Goal: Information Seeking & Learning: Understand process/instructions

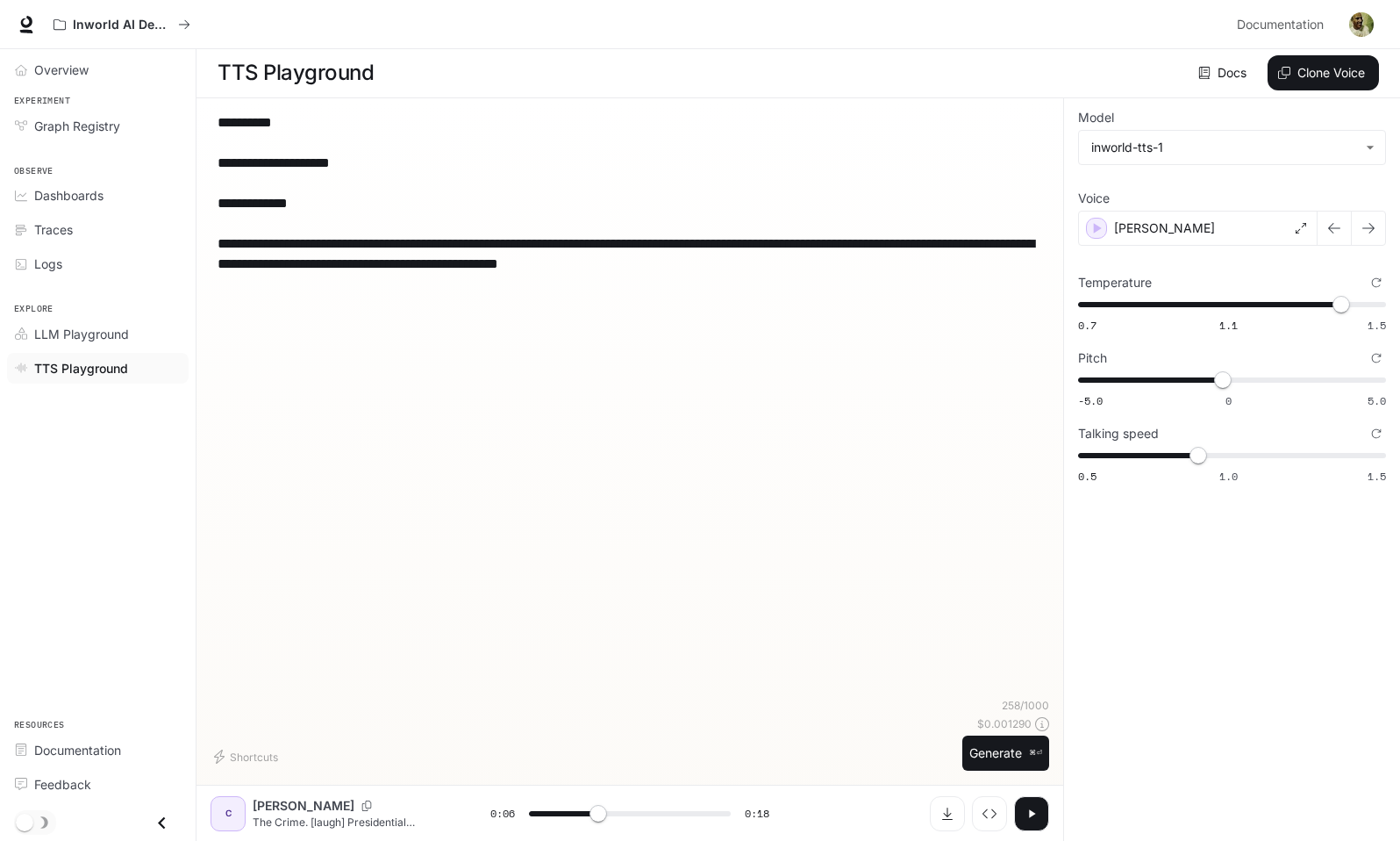
click at [94, 378] on link "TTS Playground" at bounding box center [97, 368] width 181 height 31
type input "***"
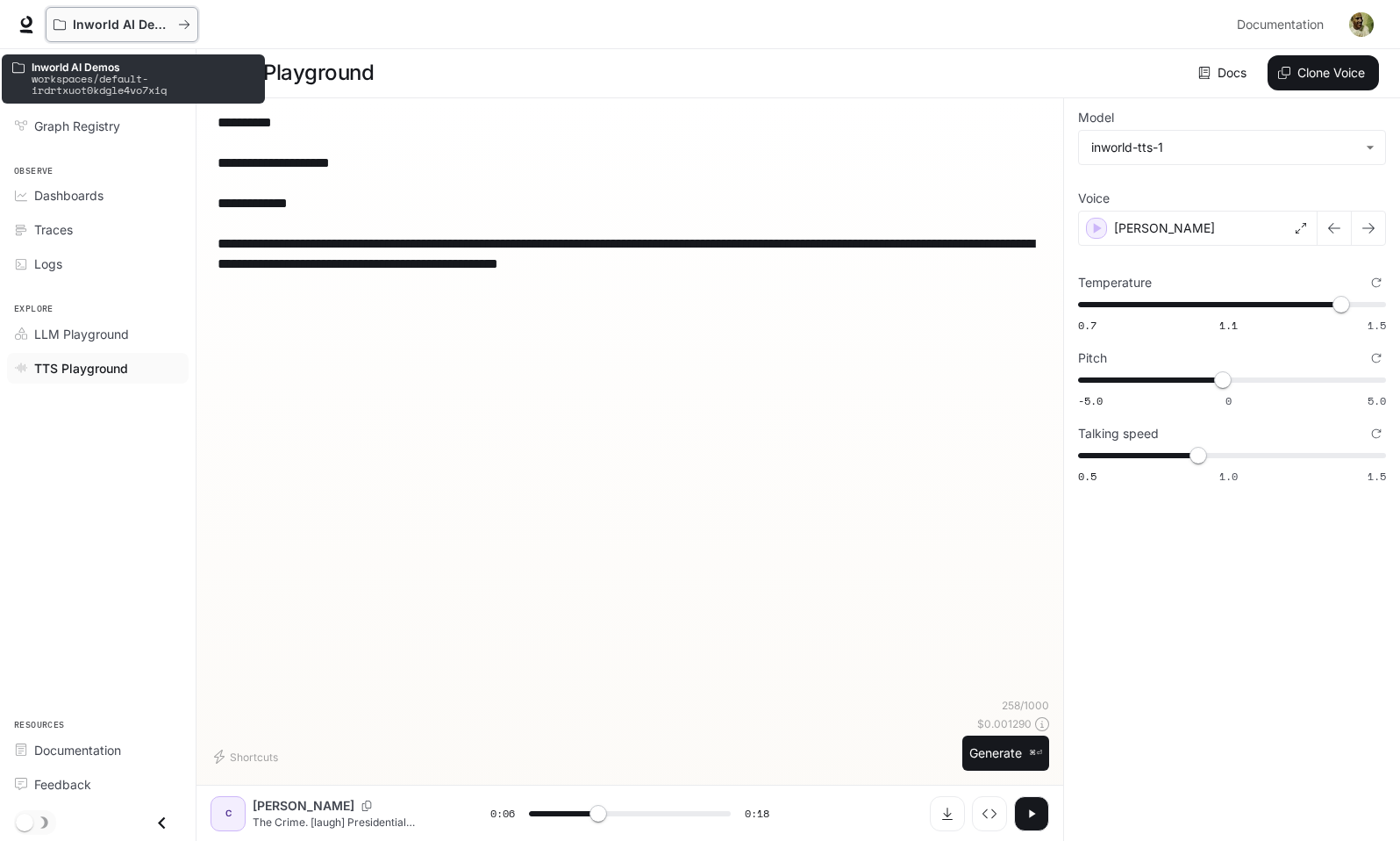
click at [113, 27] on p "Inworld AI Demos" at bounding box center [121, 25] width 99 height 15
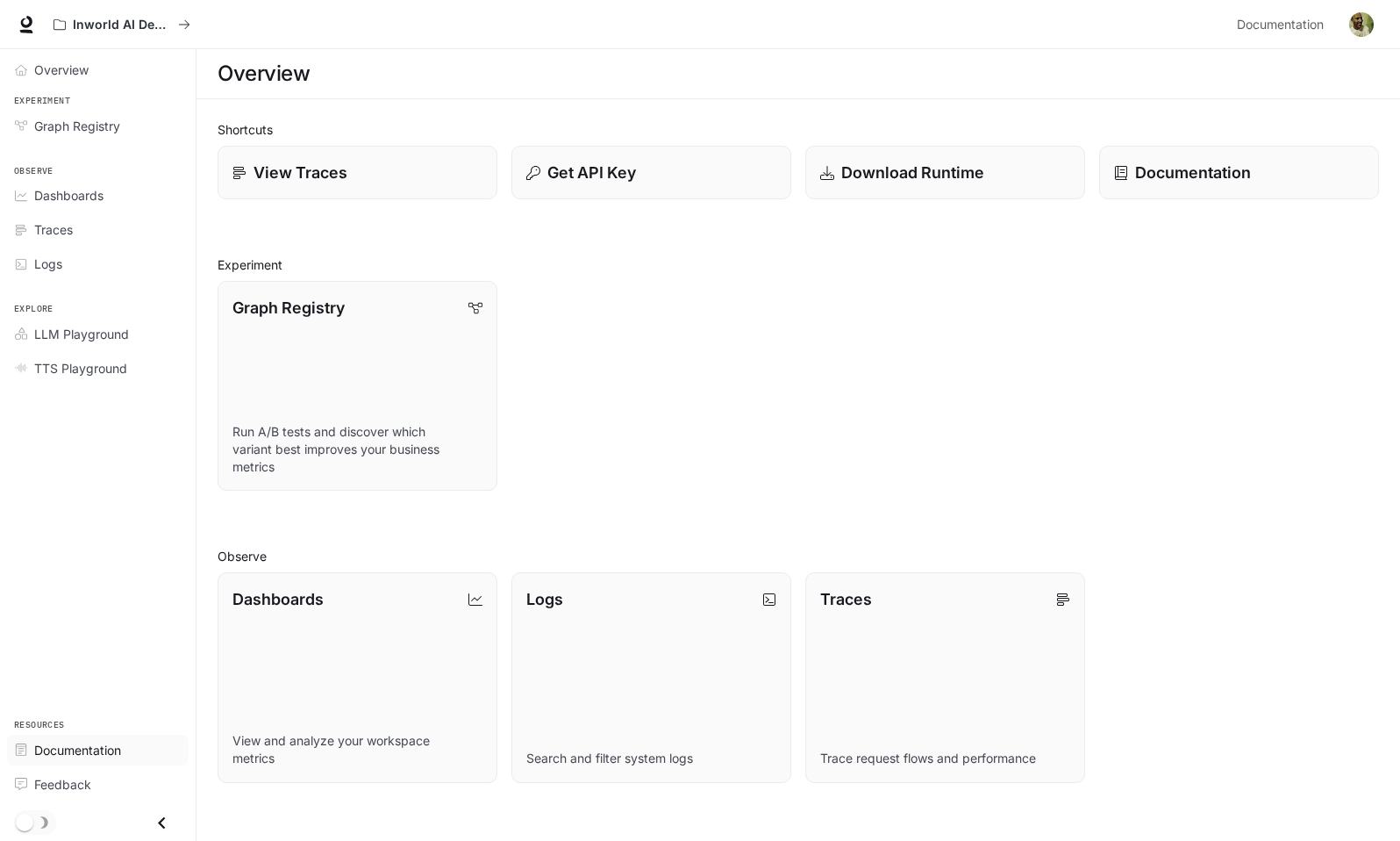
click at [98, 743] on span "Documentation" at bounding box center [77, 751] width 87 height 19
